Goal: Transaction & Acquisition: Purchase product/service

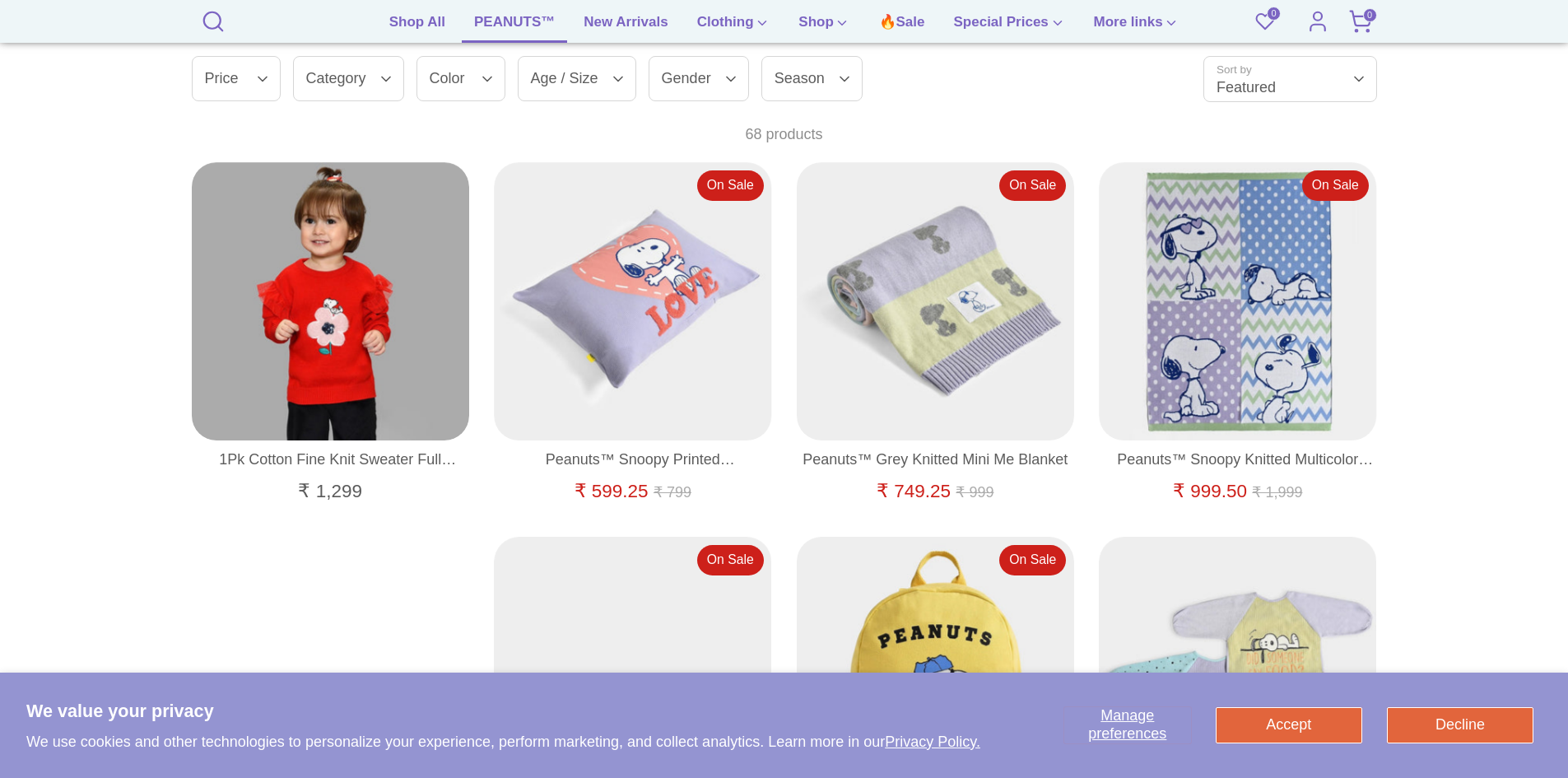
scroll to position [1153, 0]
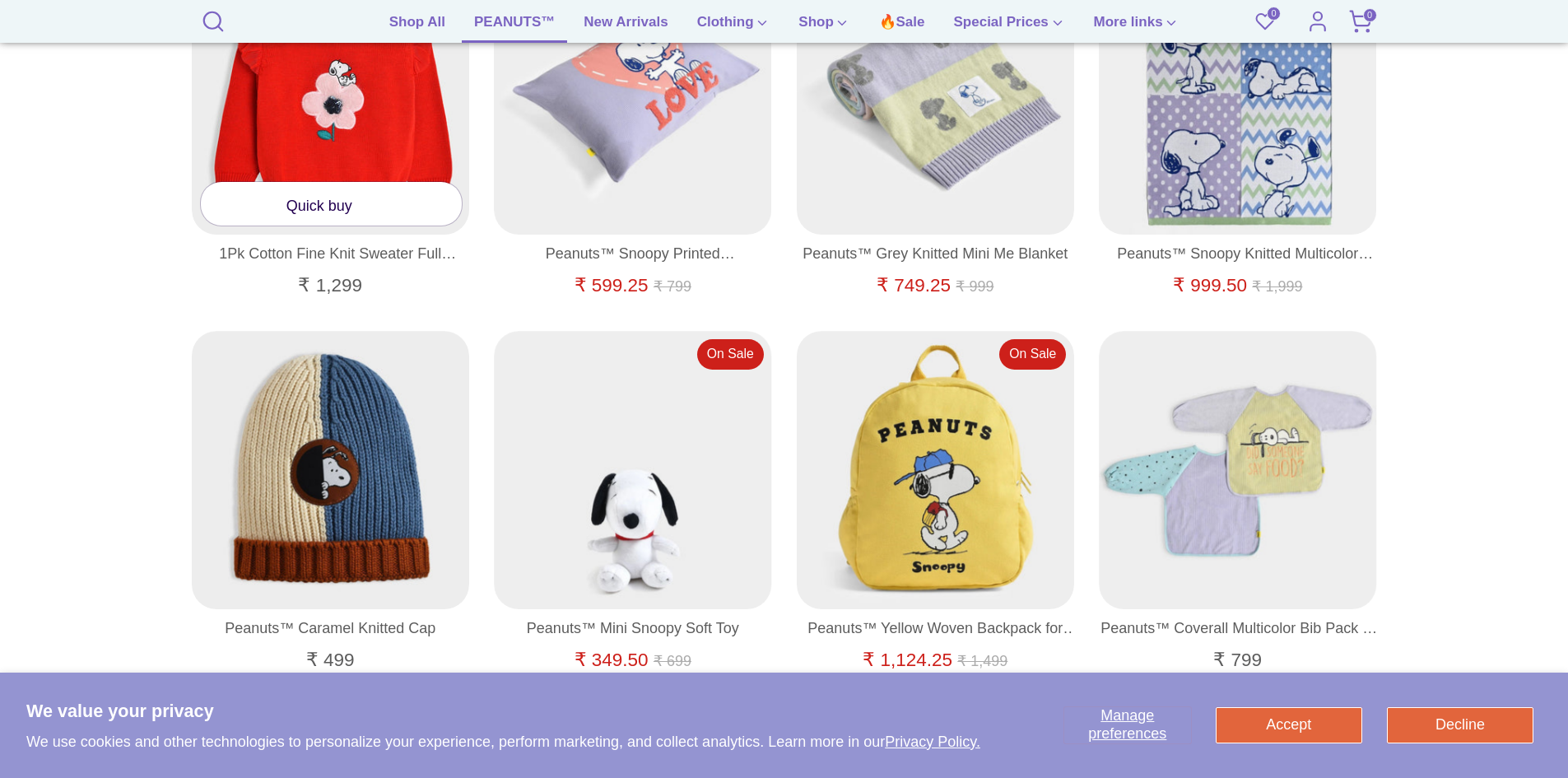
click at [325, 210] on link "Quick buy" at bounding box center [331, 204] width 261 height 43
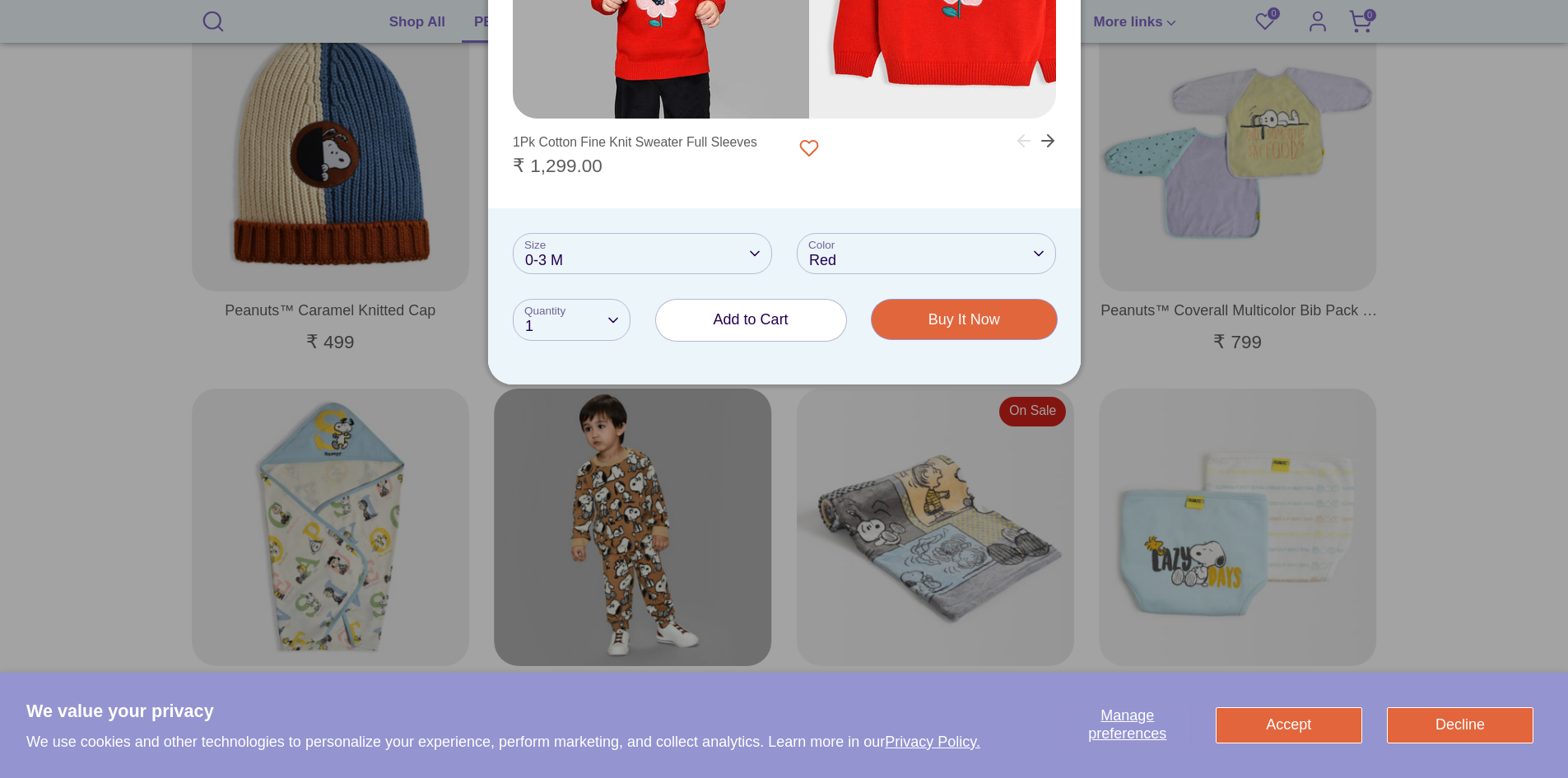
scroll to position [1483, 0]
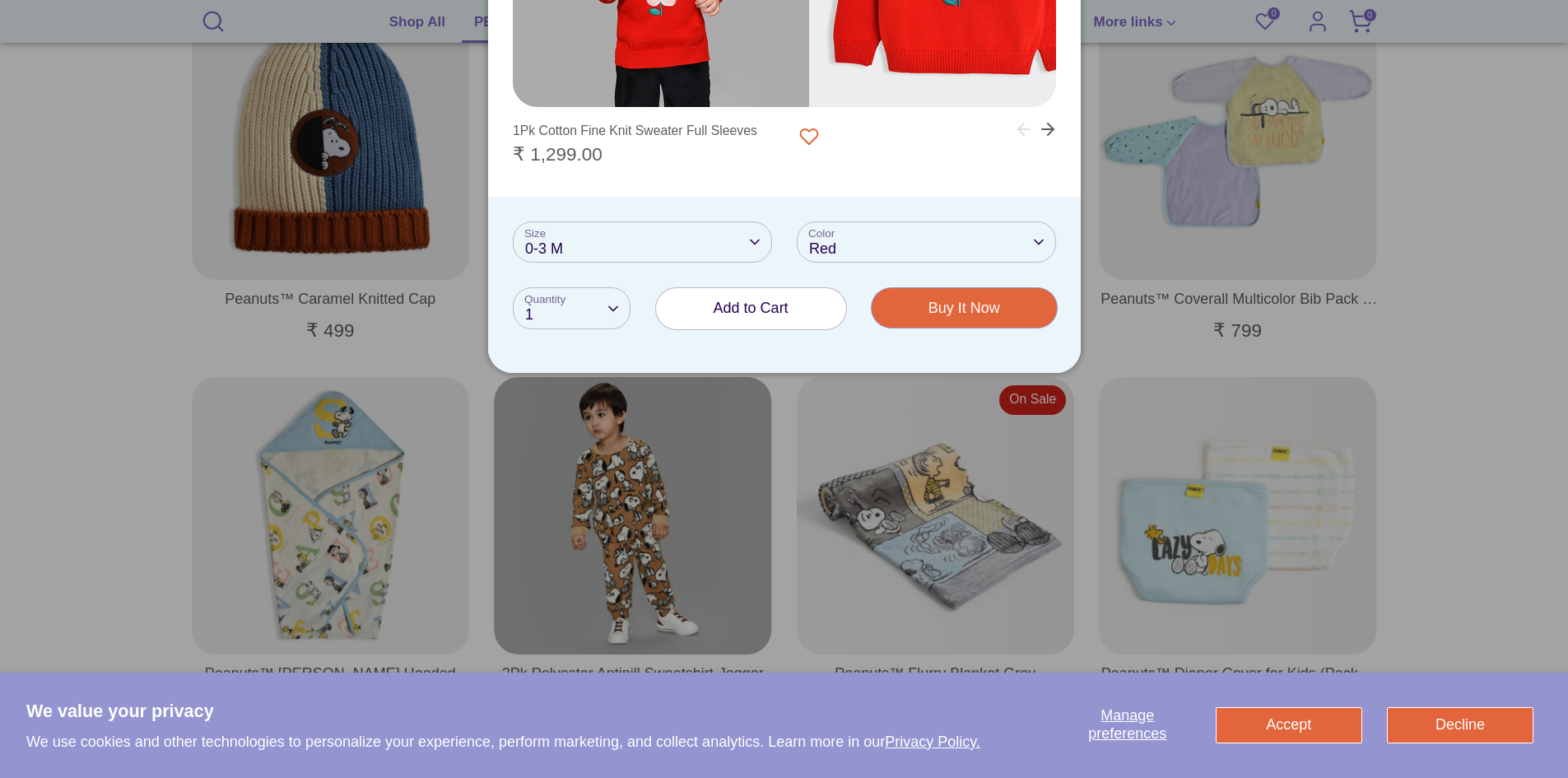
click at [658, 239] on div "Size 0-3 M 0-3 M 3-6 M 6-9 M 9-12 M 12-18 M 18-24 M 2-3 Y 3-4 Y 4-5 Y 5-6 Y" at bounding box center [642, 242] width 259 height 42
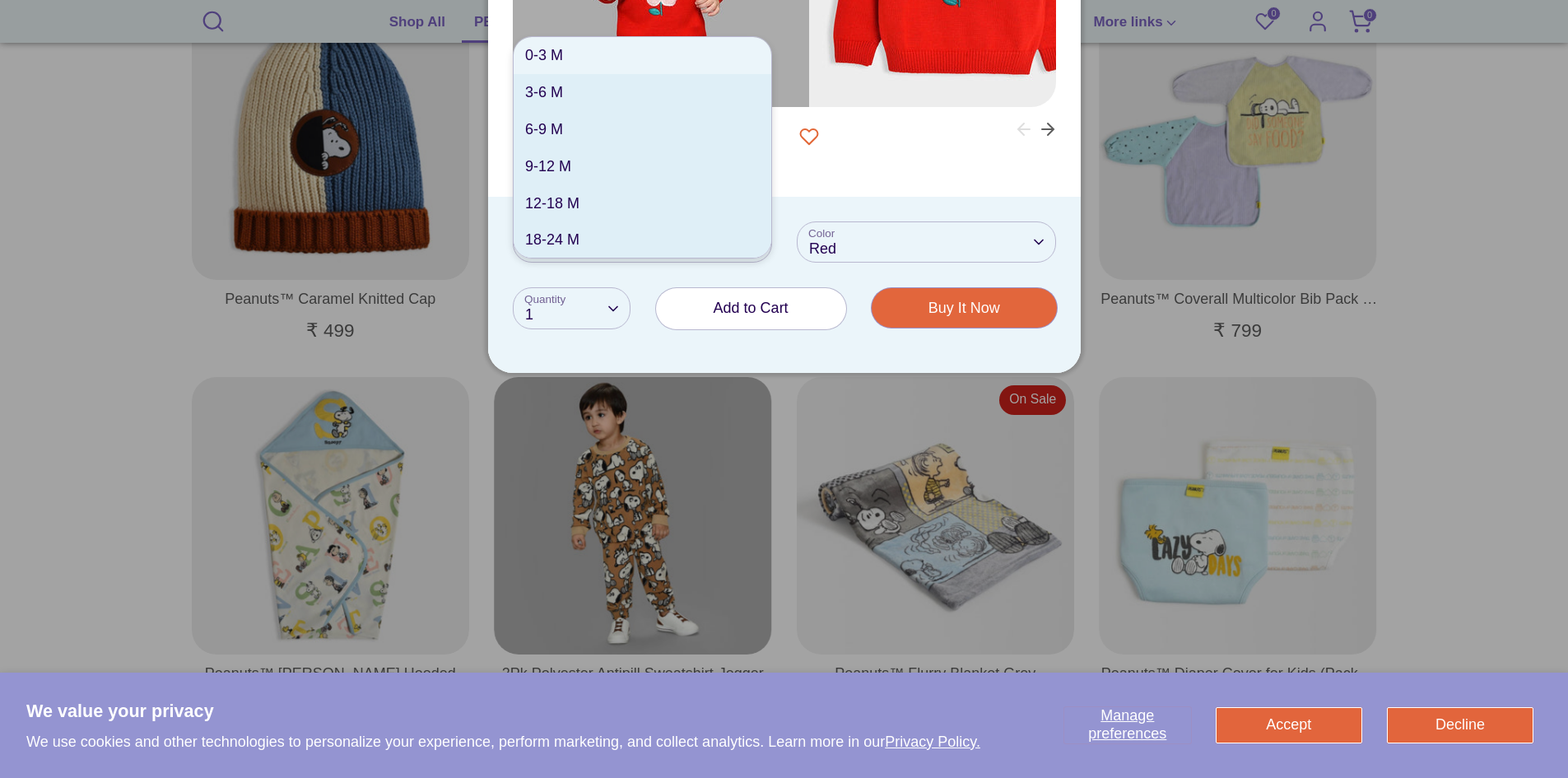
scroll to position [1, 0]
click at [591, 208] on li "12-18 M" at bounding box center [642, 202] width 257 height 37
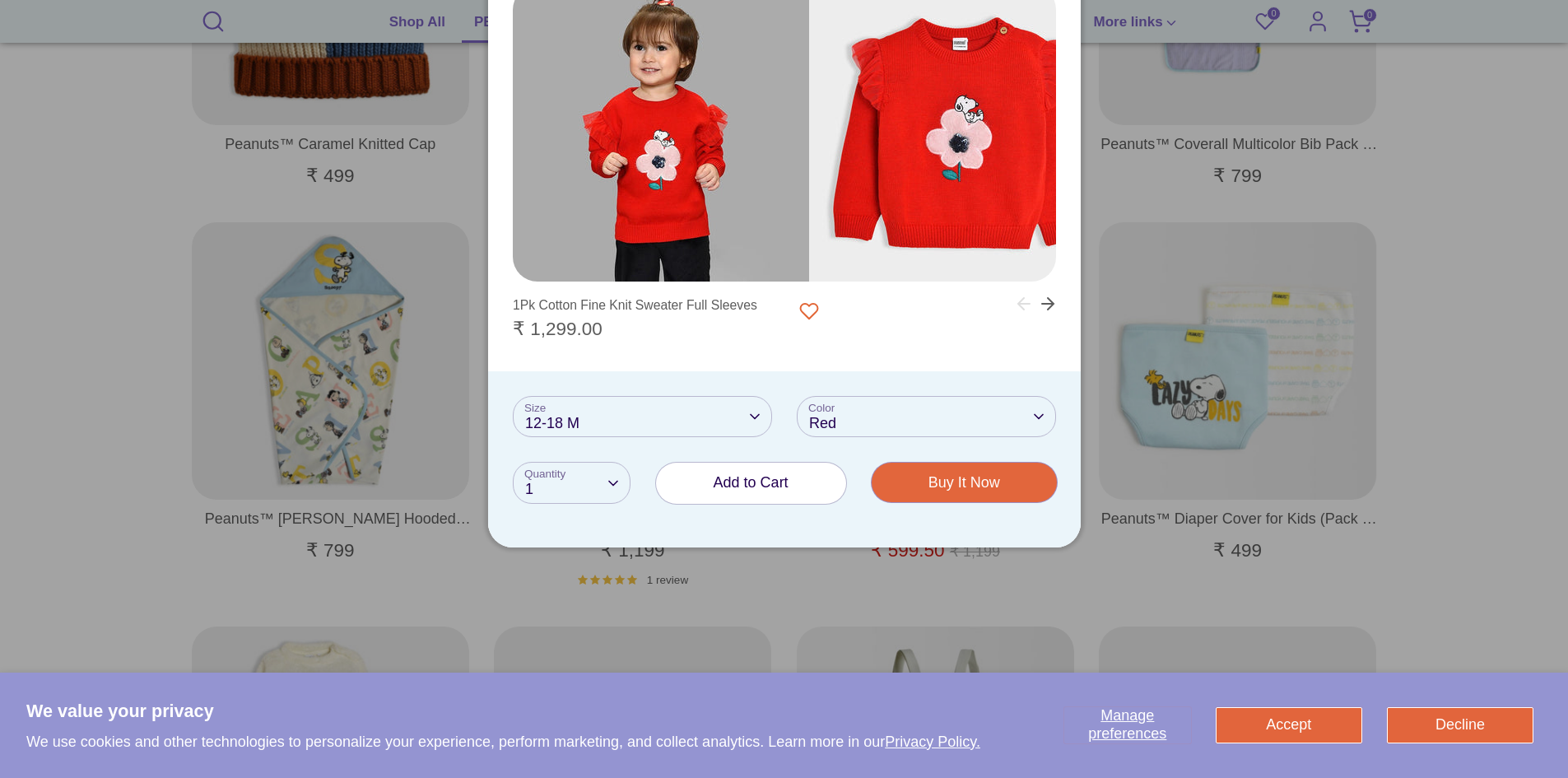
scroll to position [1647, 0]
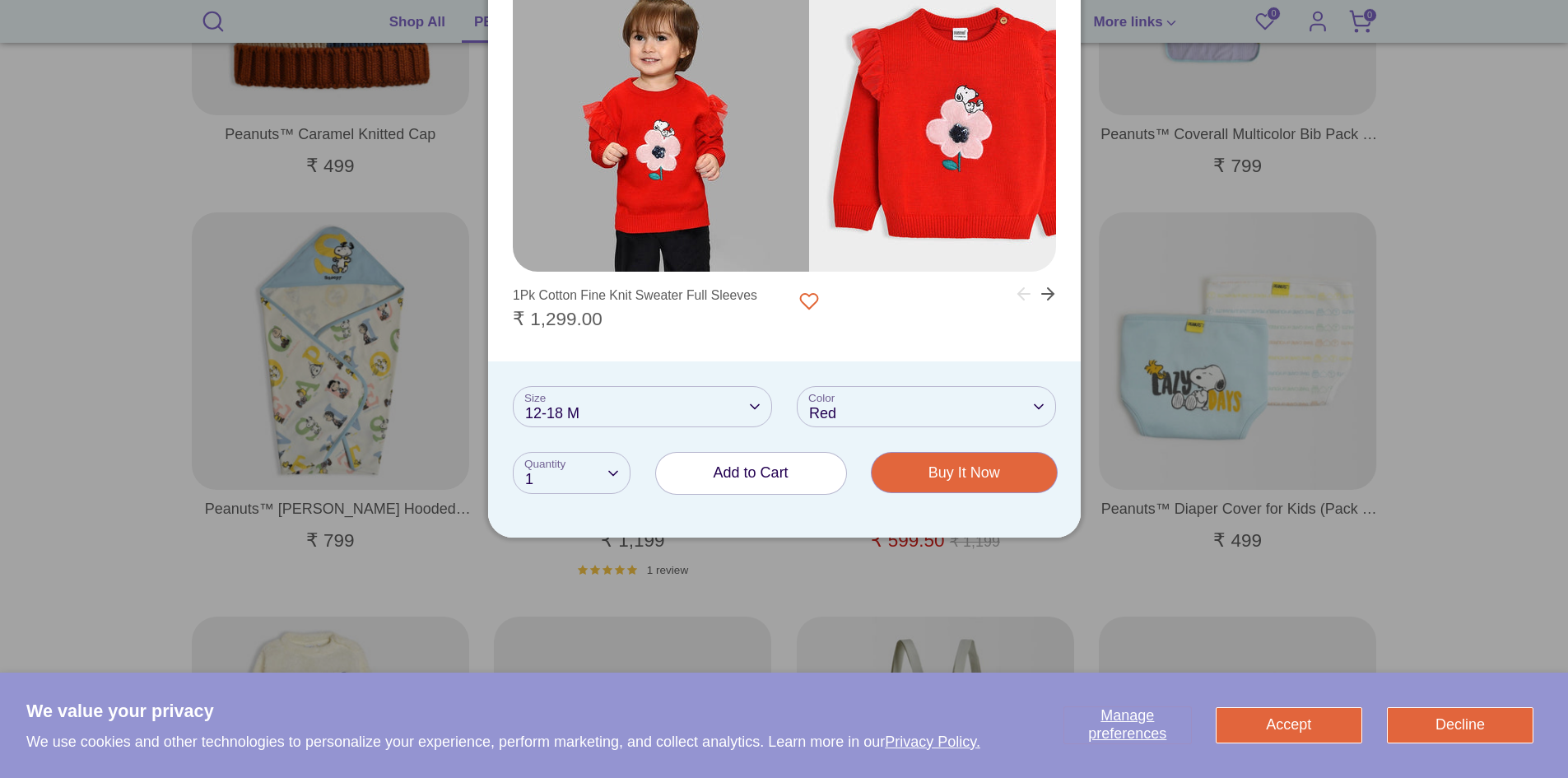
click at [735, 475] on span "Add to Cart" at bounding box center [751, 472] width 75 height 16
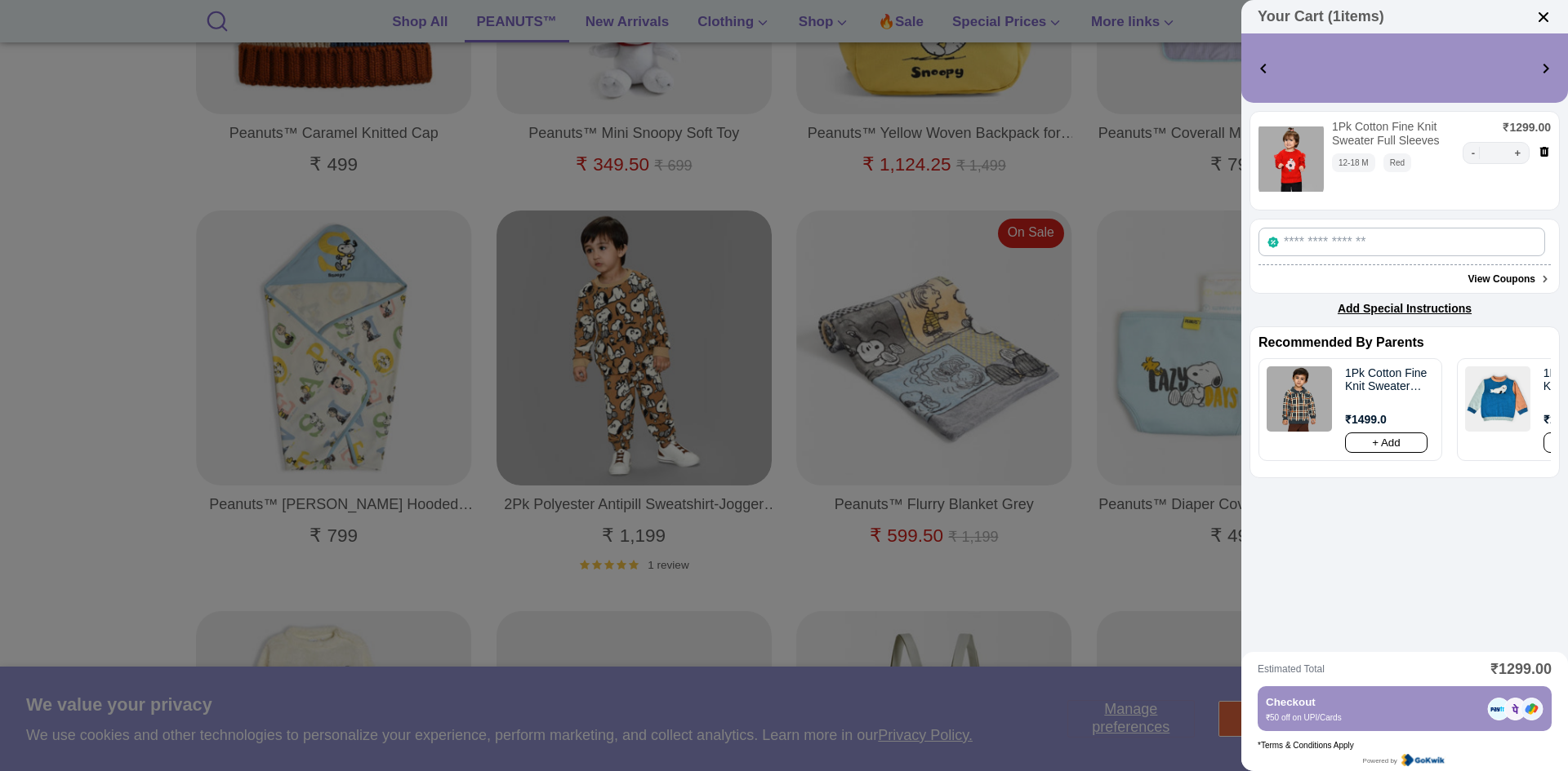
select select "*******"
click at [1540, 148] on icon at bounding box center [1544, 152] width 9 height 10
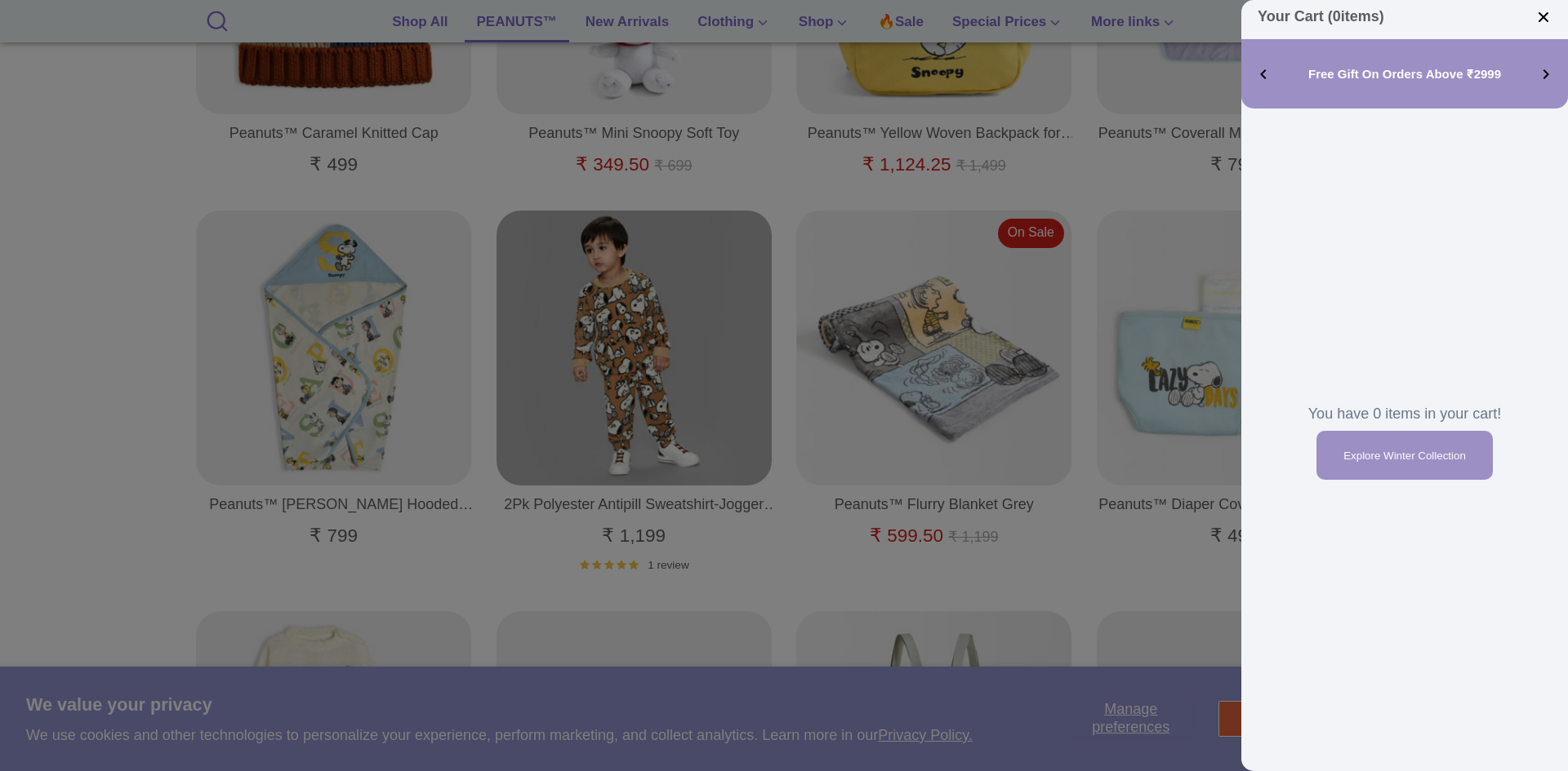
click at [84, 274] on div at bounding box center [784, 385] width 1568 height 771
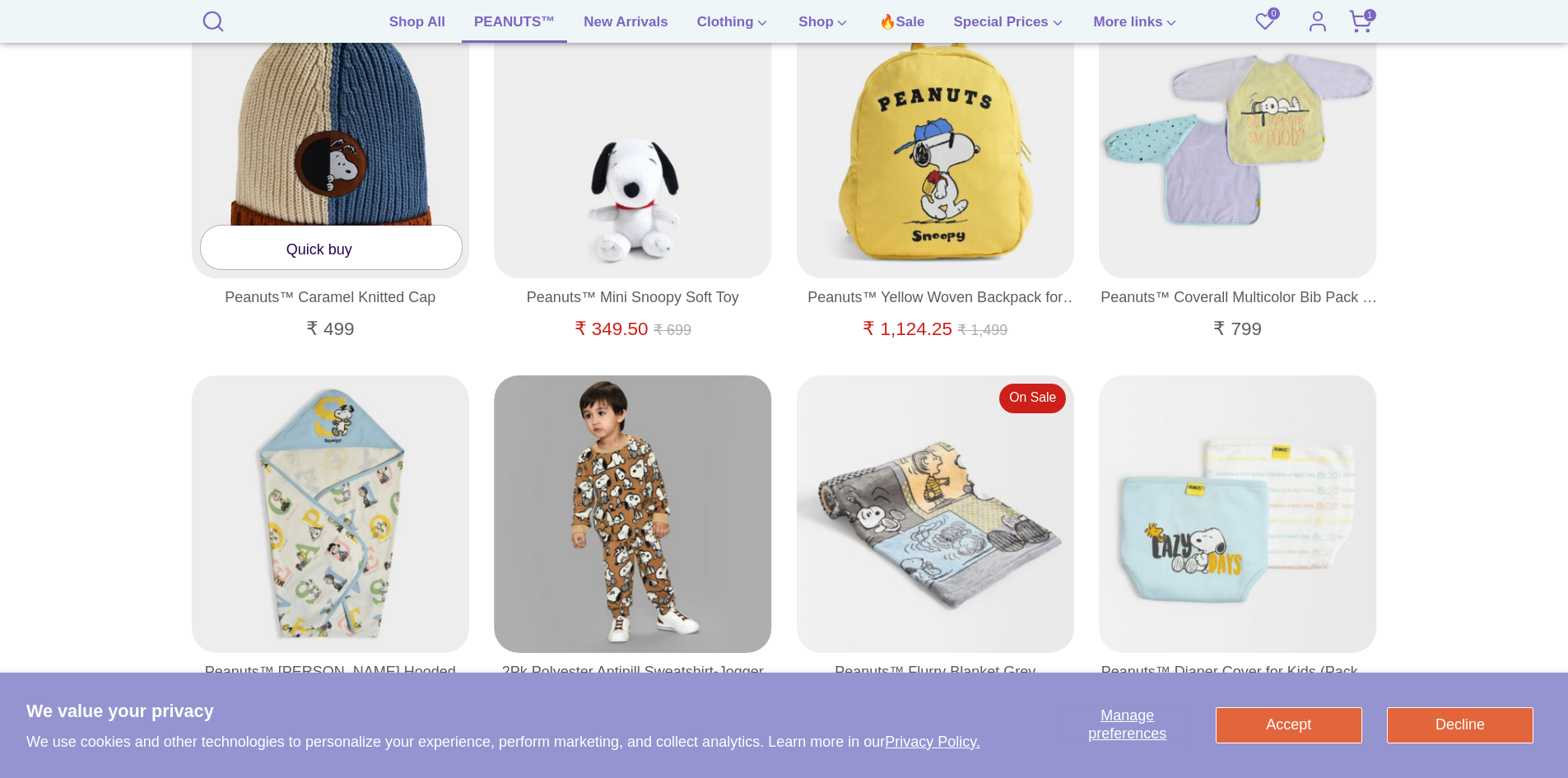
scroll to position [1483, 0]
click at [323, 247] on link "Quick buy" at bounding box center [331, 249] width 261 height 43
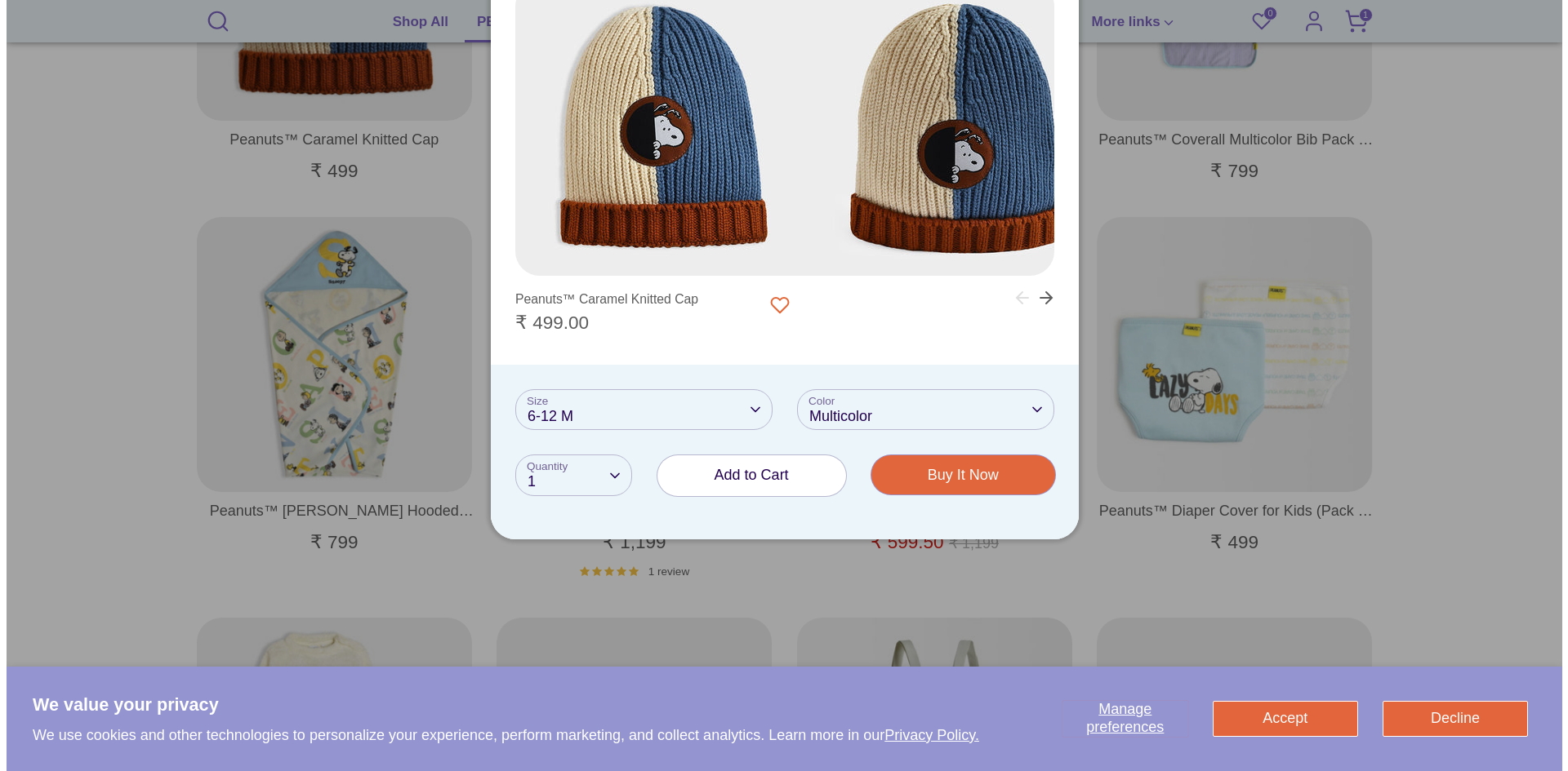
scroll to position [1632, 0]
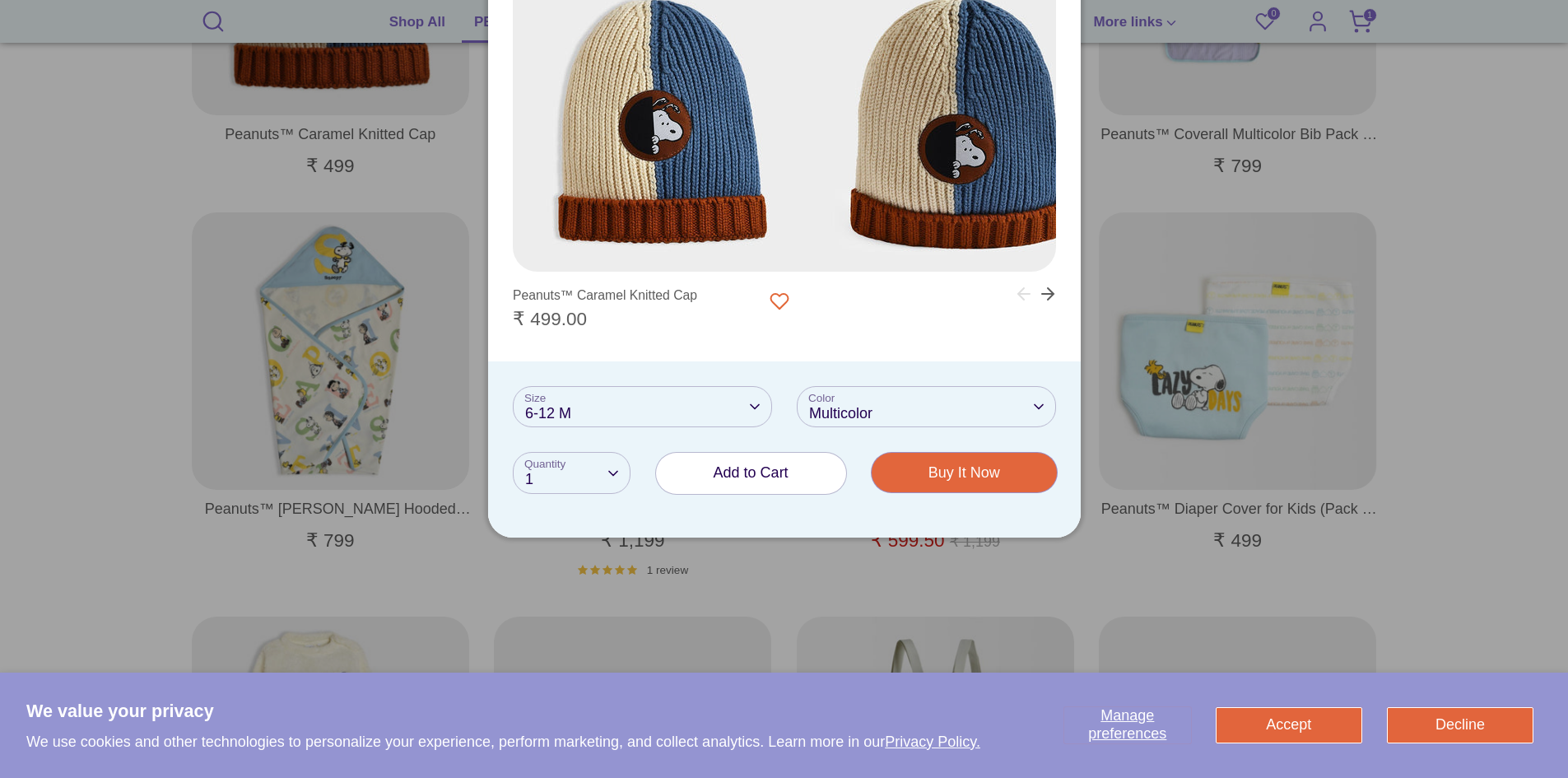
click at [600, 414] on div "Size 6-12 M 6-12 M 12-24 M 2-4 Y 4-6 Y" at bounding box center [642, 406] width 259 height 42
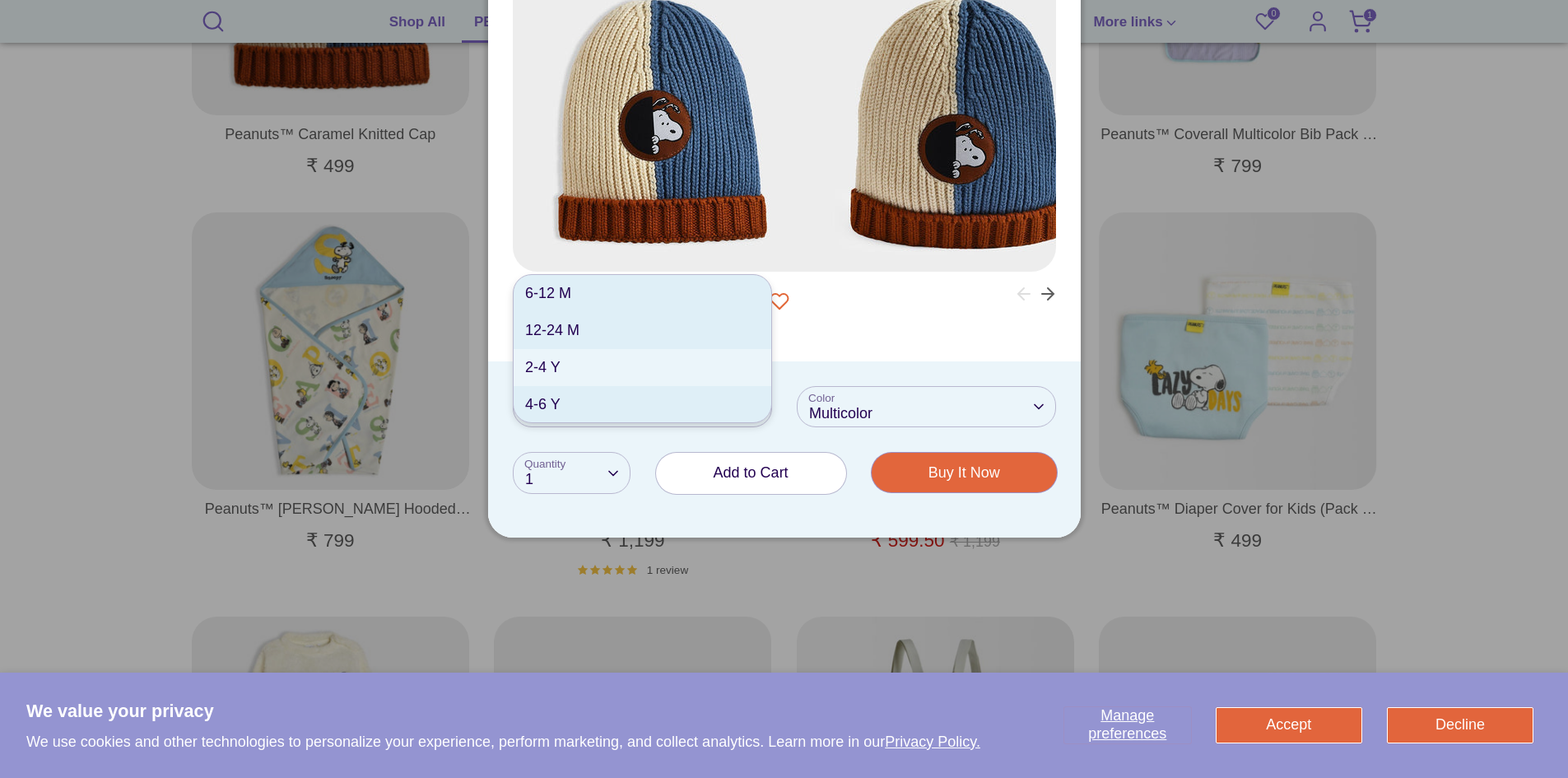
click at [582, 369] on li "2-4 Y" at bounding box center [642, 367] width 257 height 37
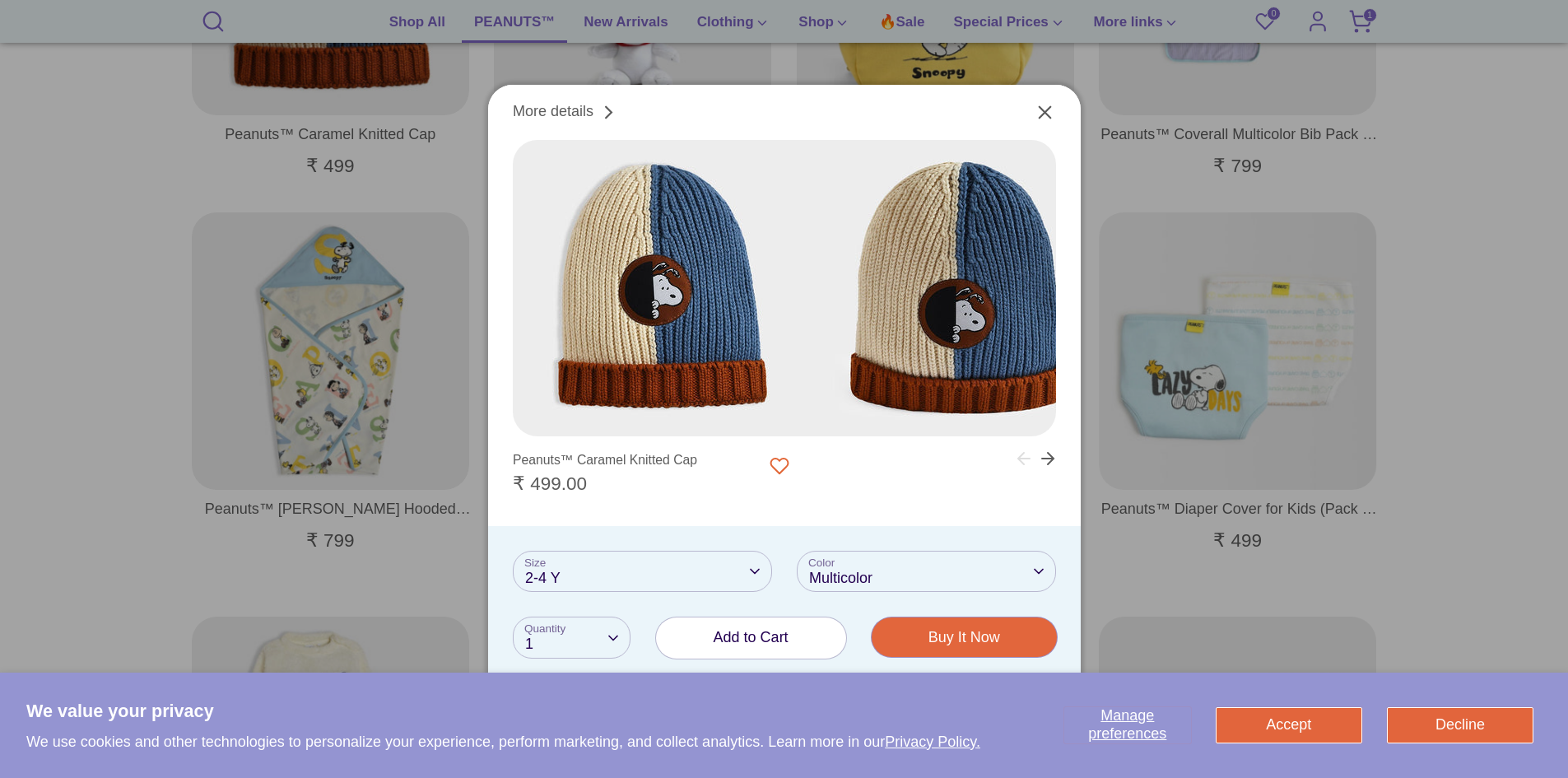
click at [748, 631] on span "Add to Cart" at bounding box center [751, 637] width 75 height 16
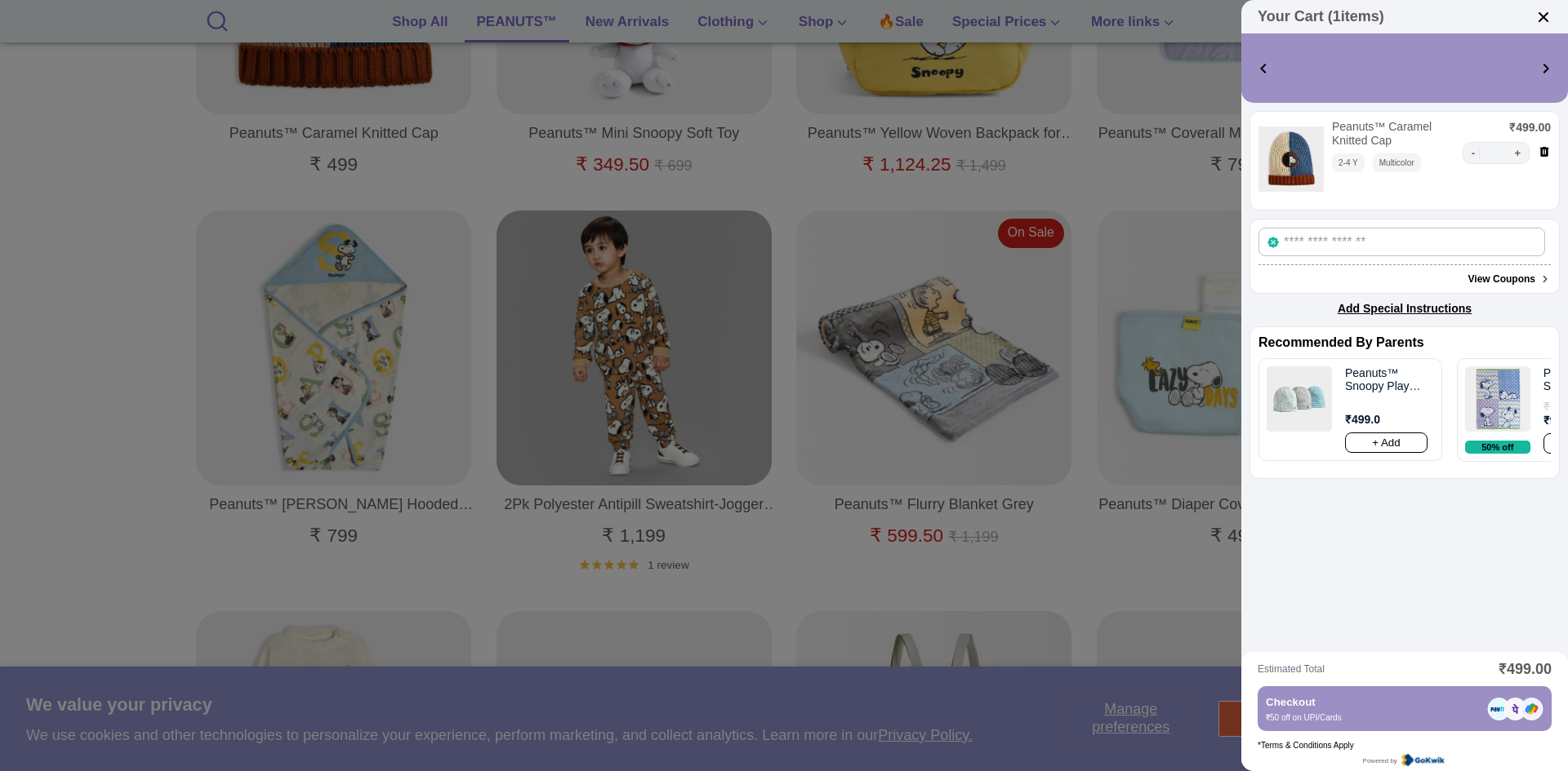
select select "*****"
